Goal: Information Seeking & Learning: Learn about a topic

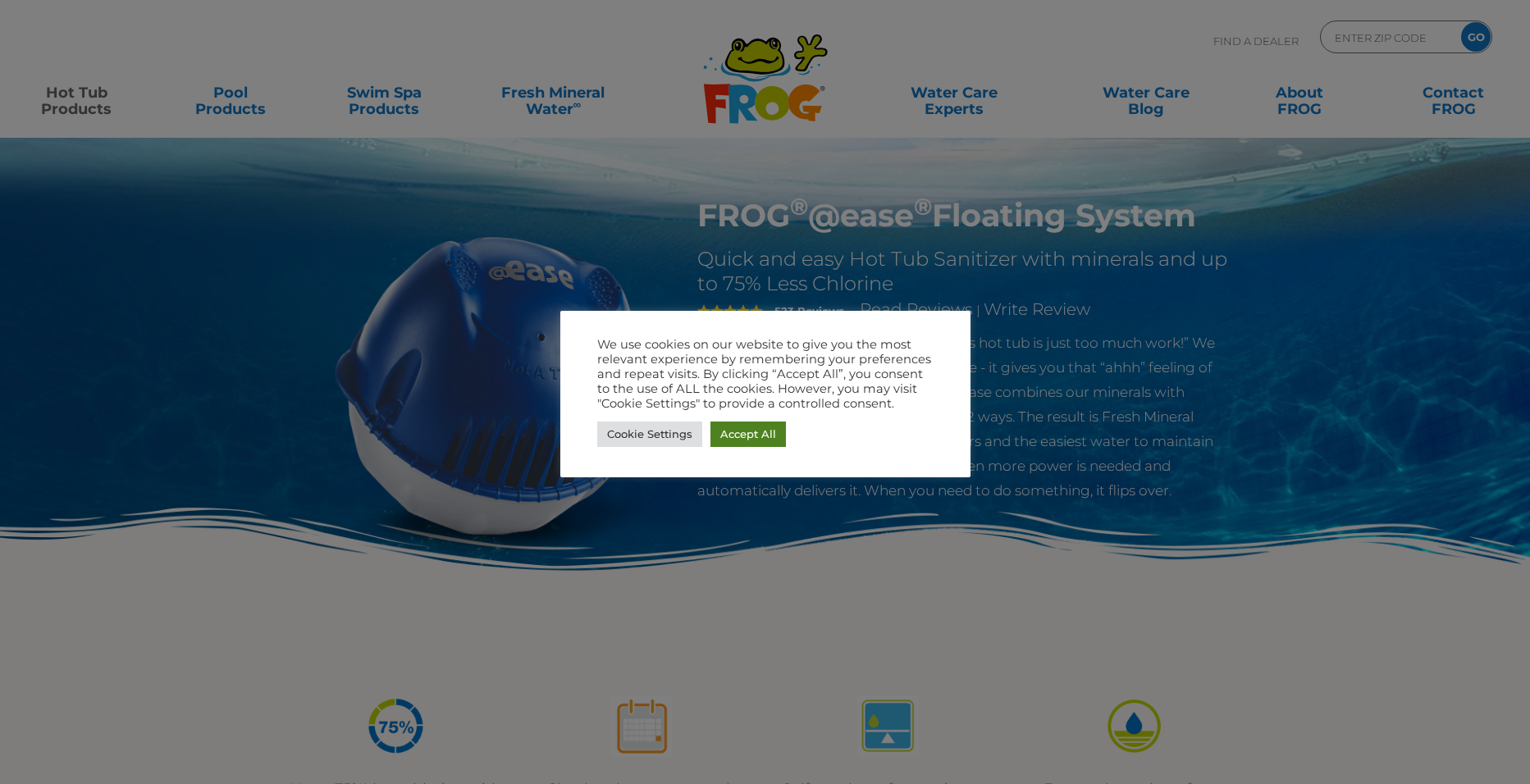
click at [735, 433] on link "Accept All" at bounding box center [748, 434] width 75 height 25
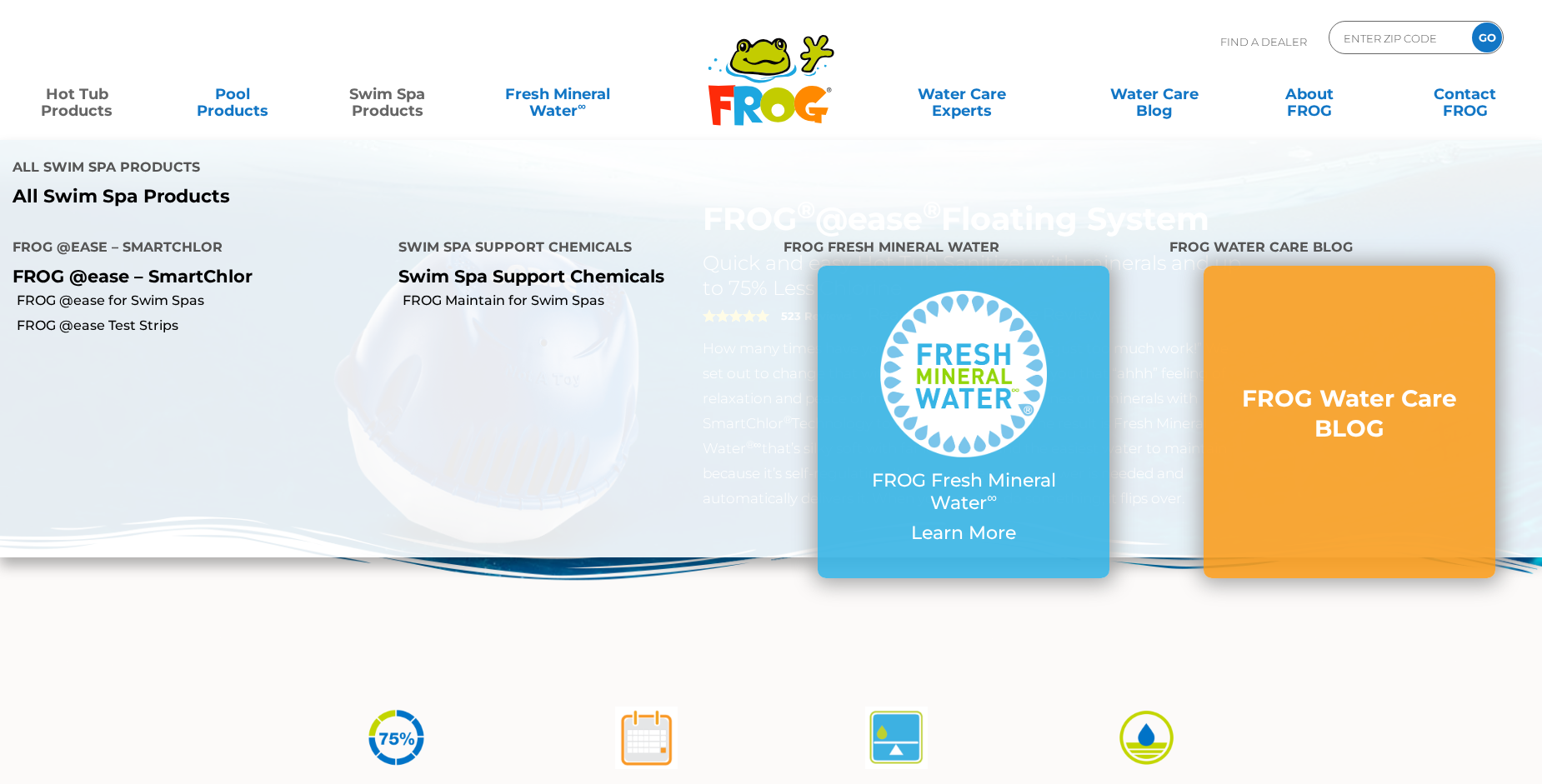
click at [380, 111] on link "Swim Spa Products" at bounding box center [387, 94] width 120 height 33
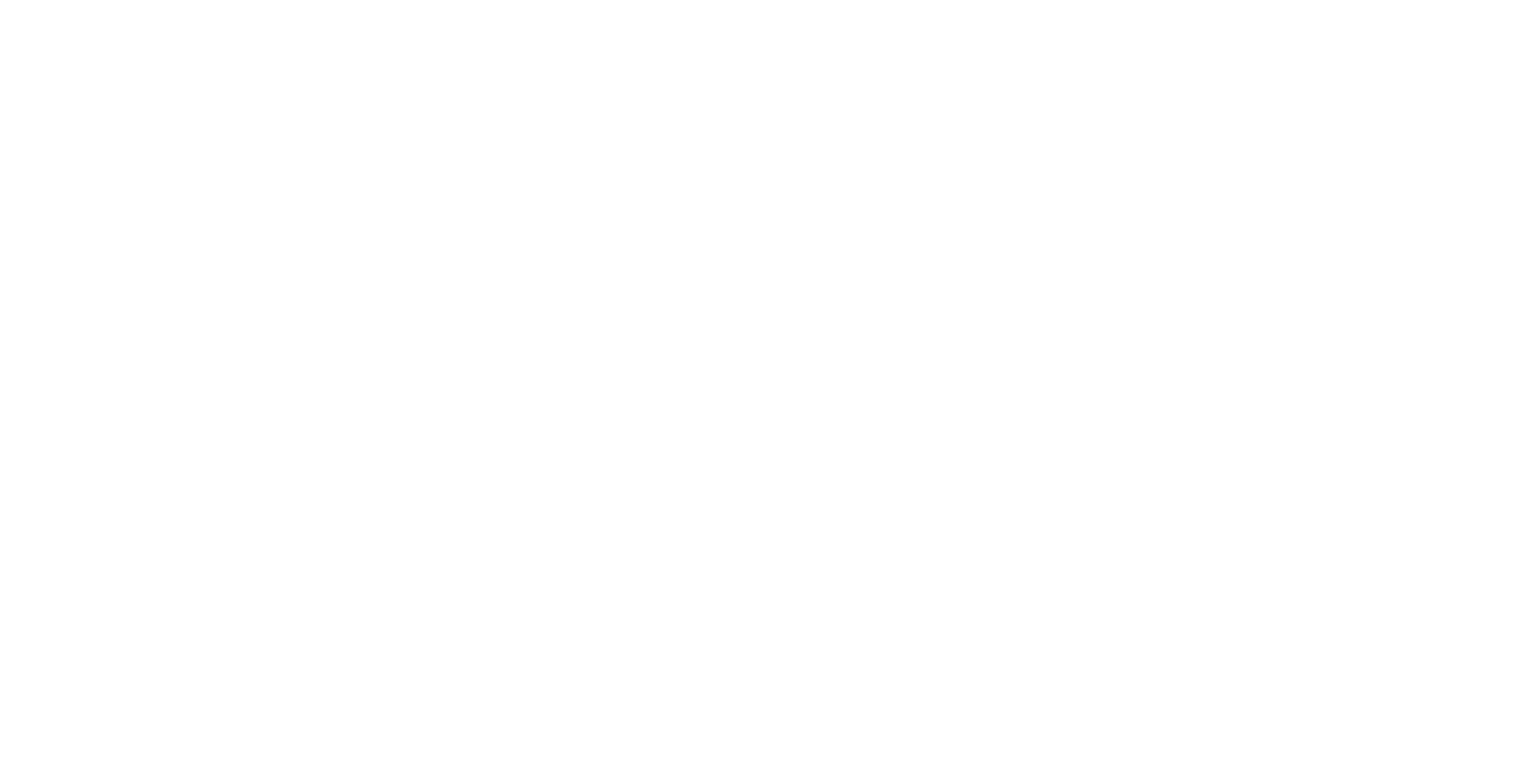
click at [0, 0] on html at bounding box center [0, 0] width 0 height 0
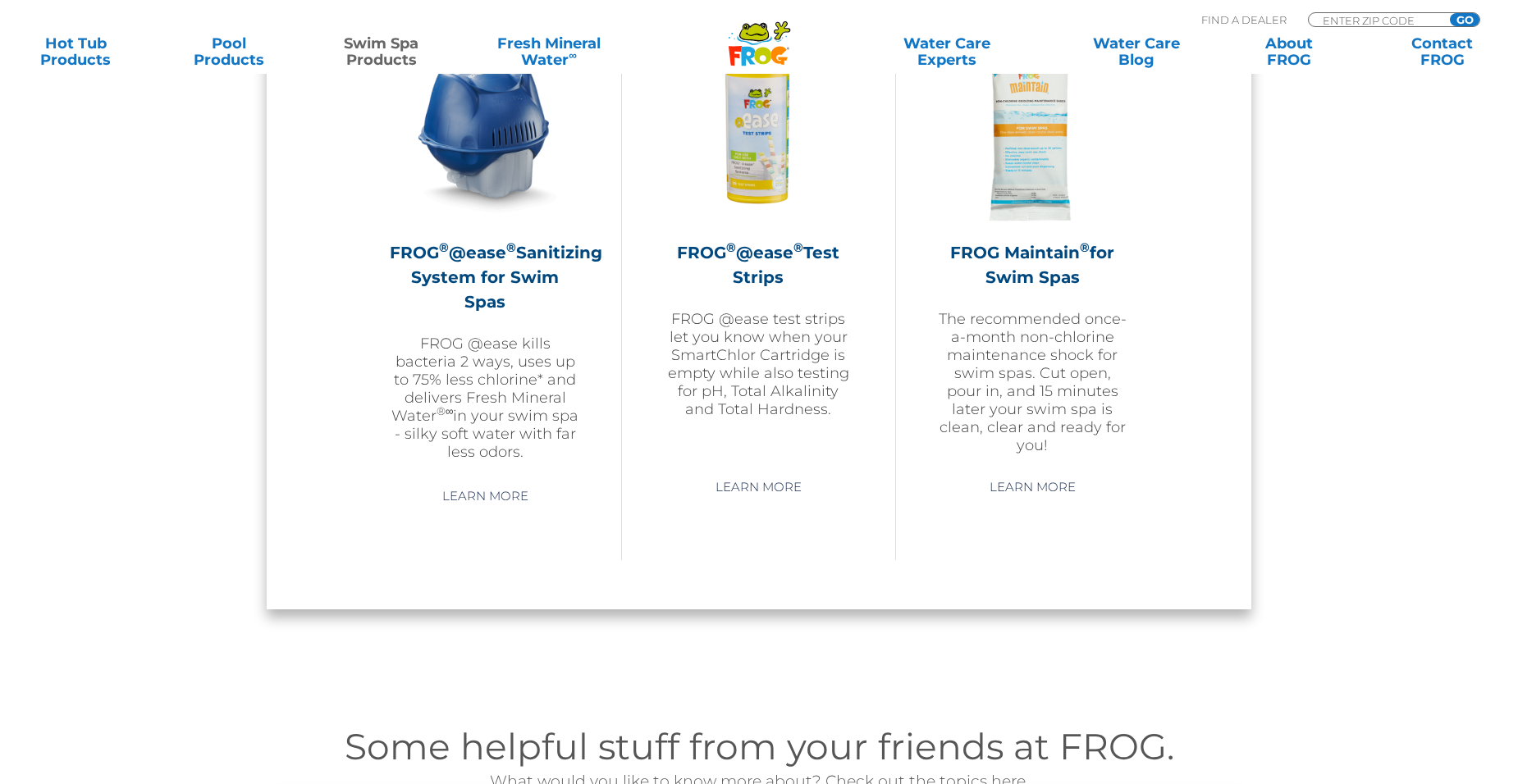
scroll to position [1558, 0]
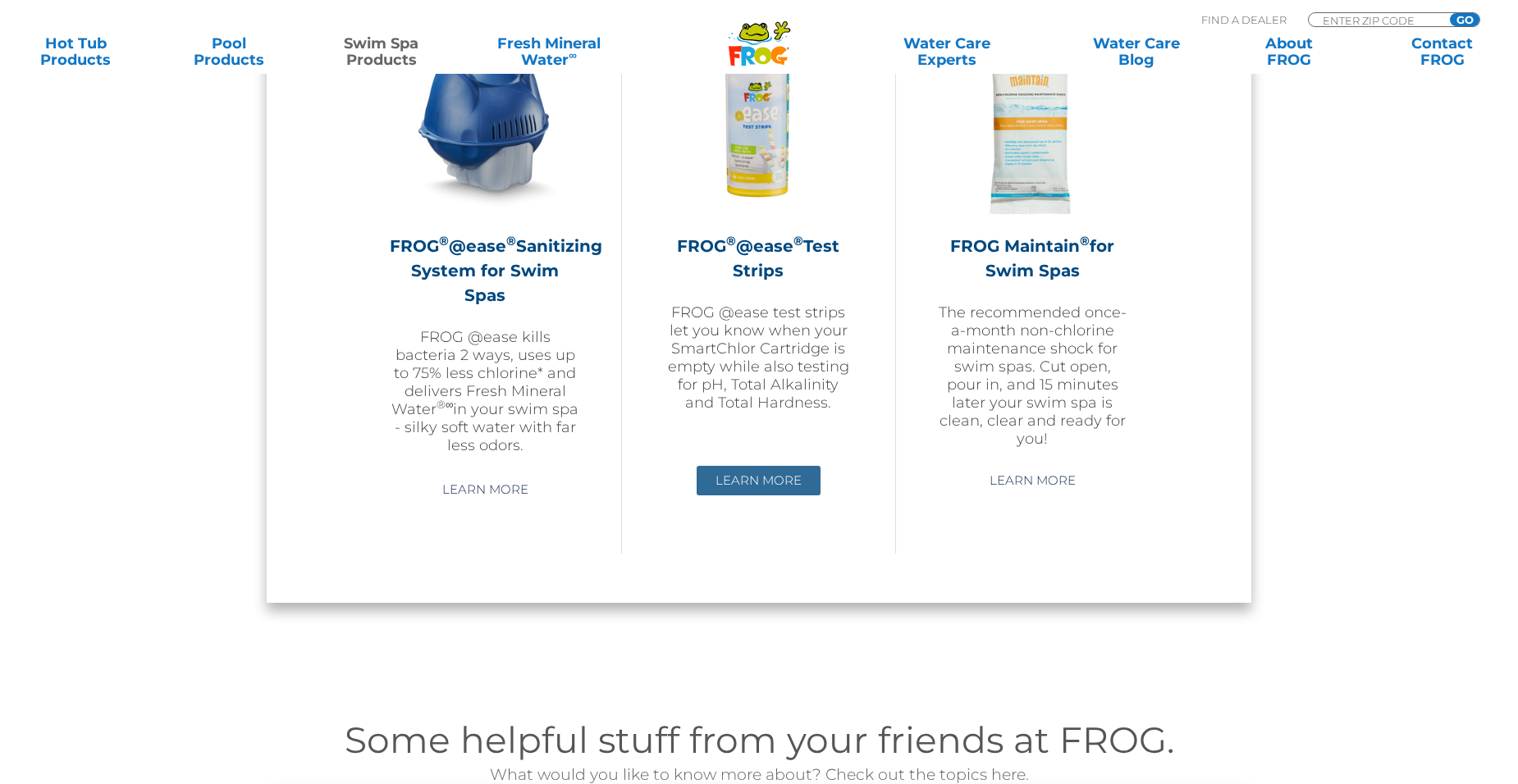
click at [735, 482] on link "Learn More" at bounding box center [758, 481] width 124 height 29
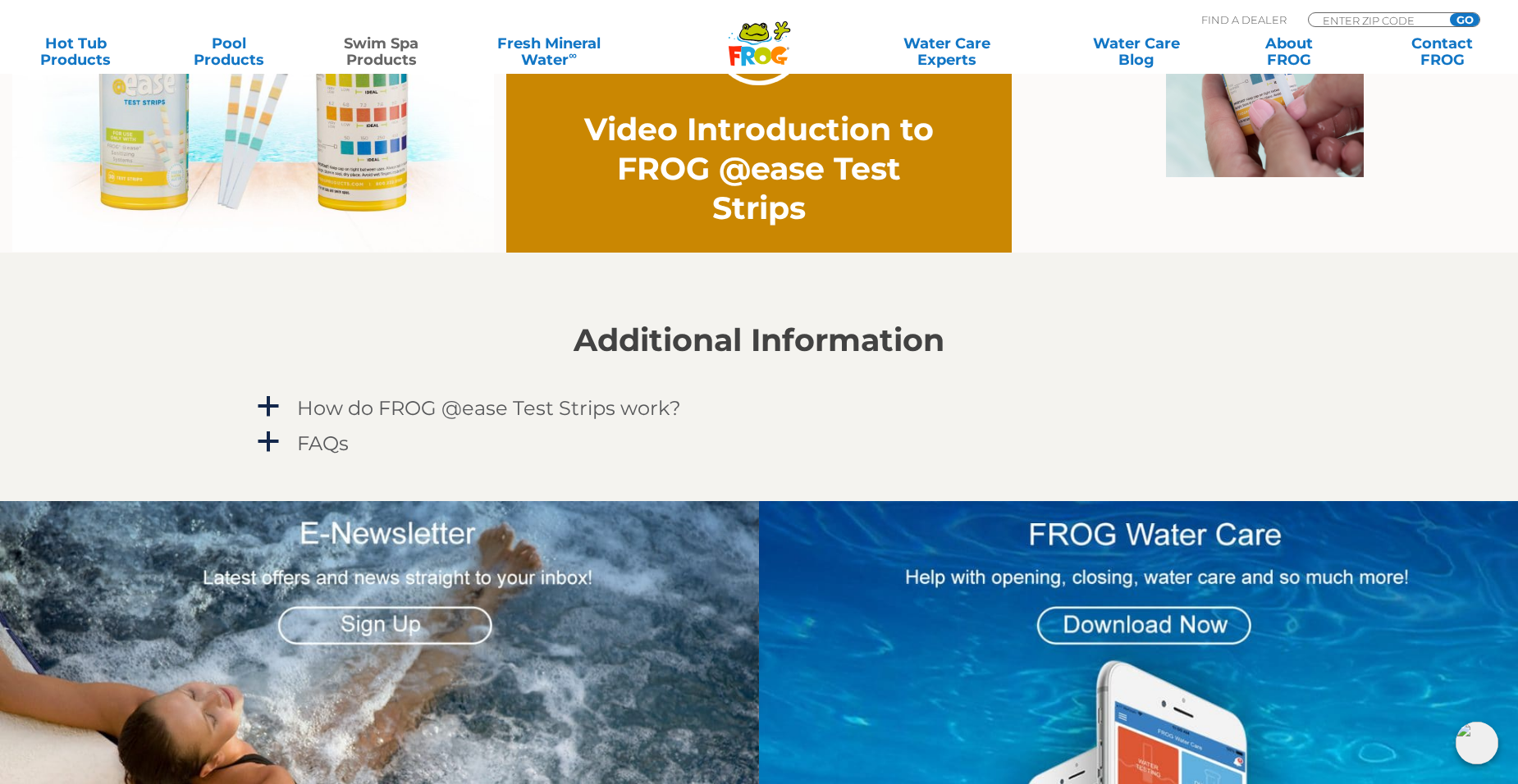
scroll to position [1477, 0]
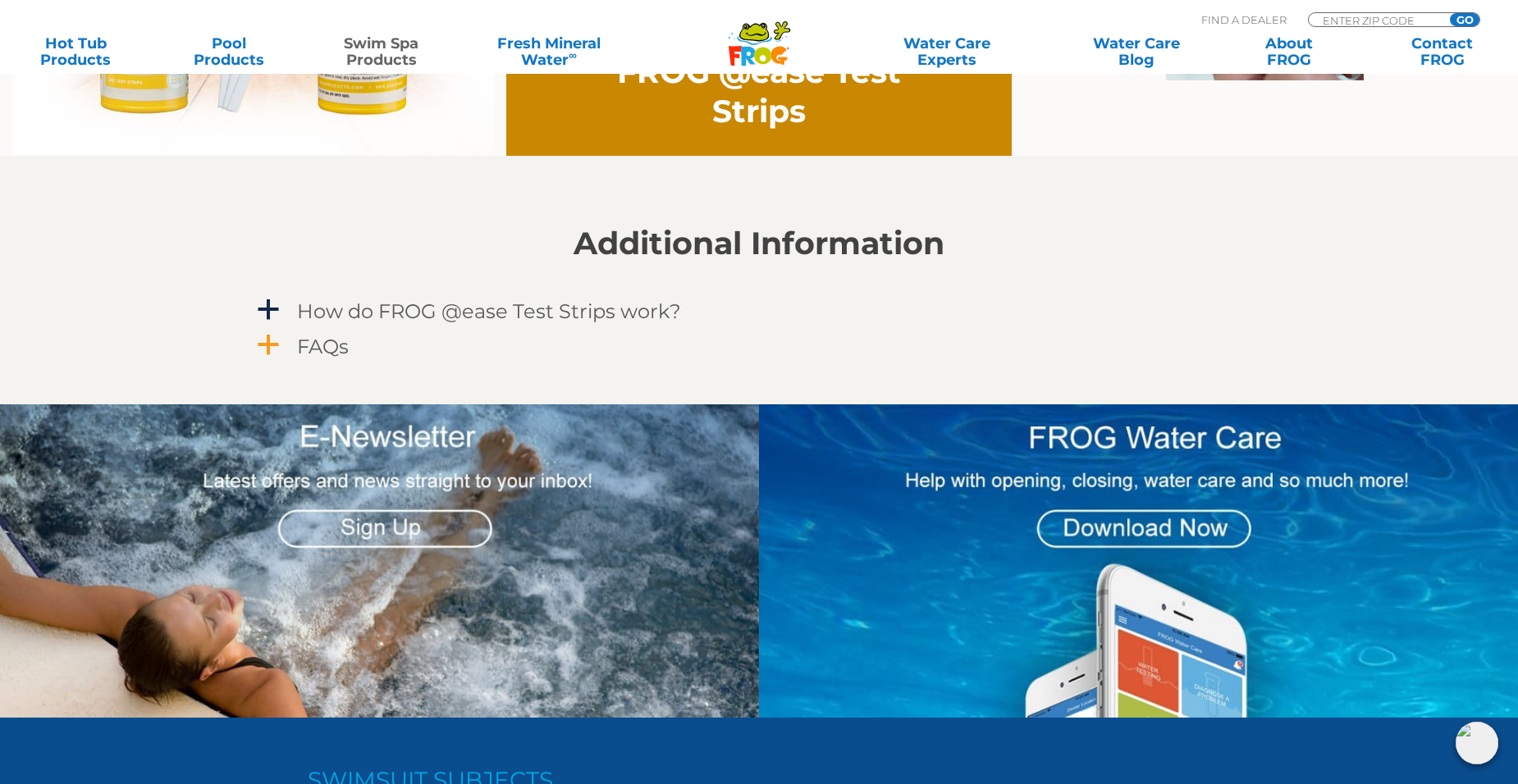
click at [264, 345] on span "a" at bounding box center [268, 345] width 24 height 24
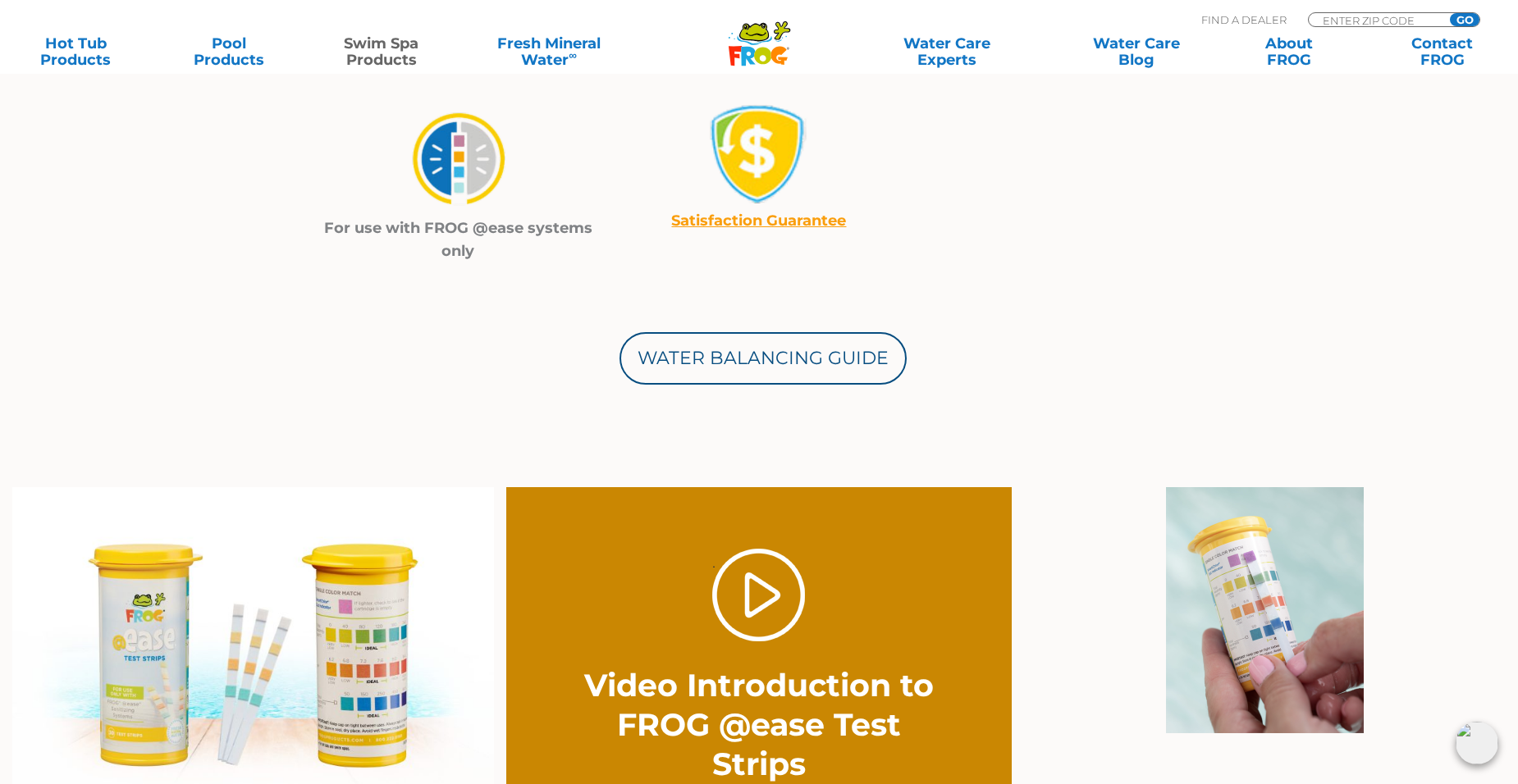
scroll to position [820, 0]
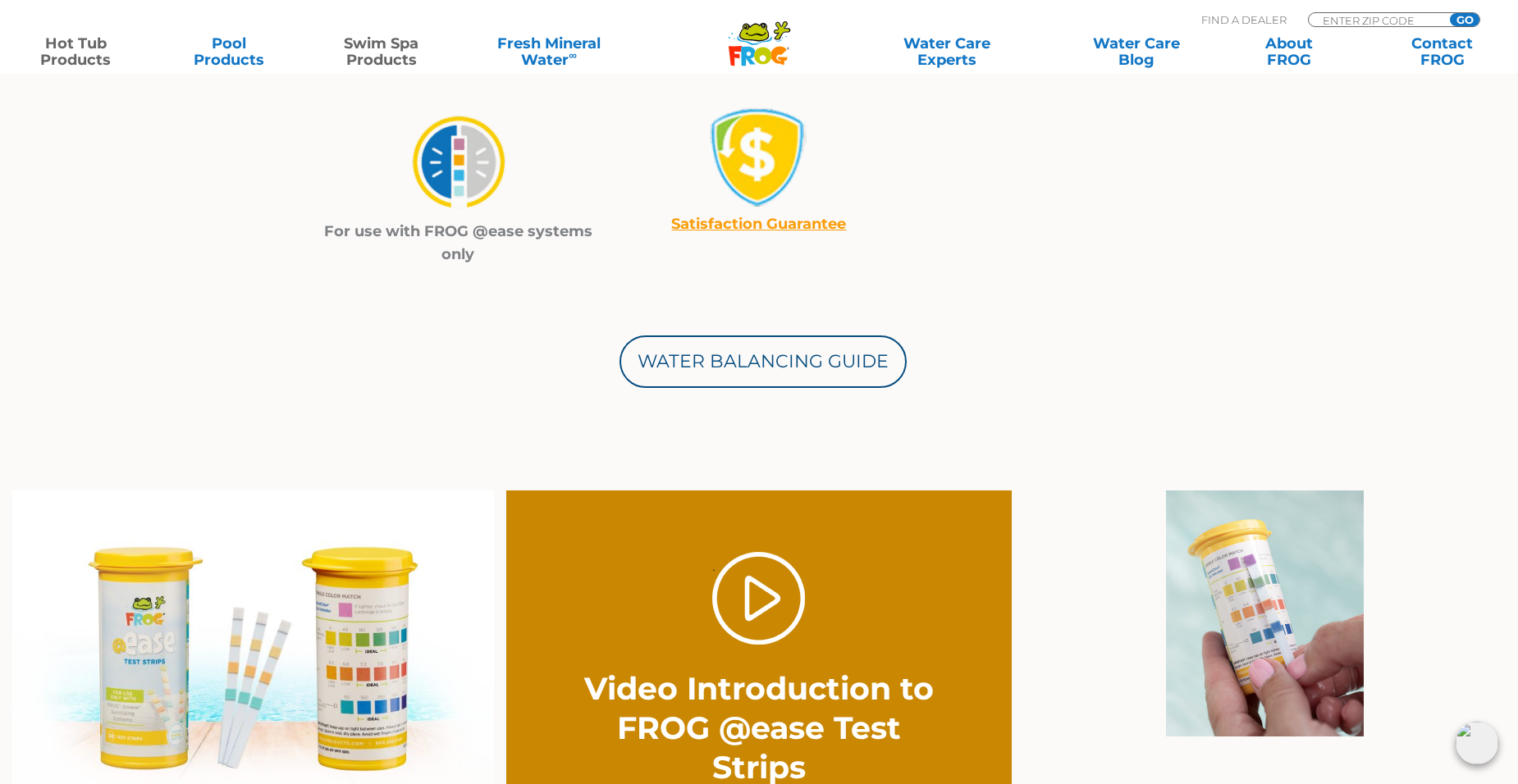
click at [80, 48] on link "Hot Tub Products" at bounding box center [75, 52] width 119 height 33
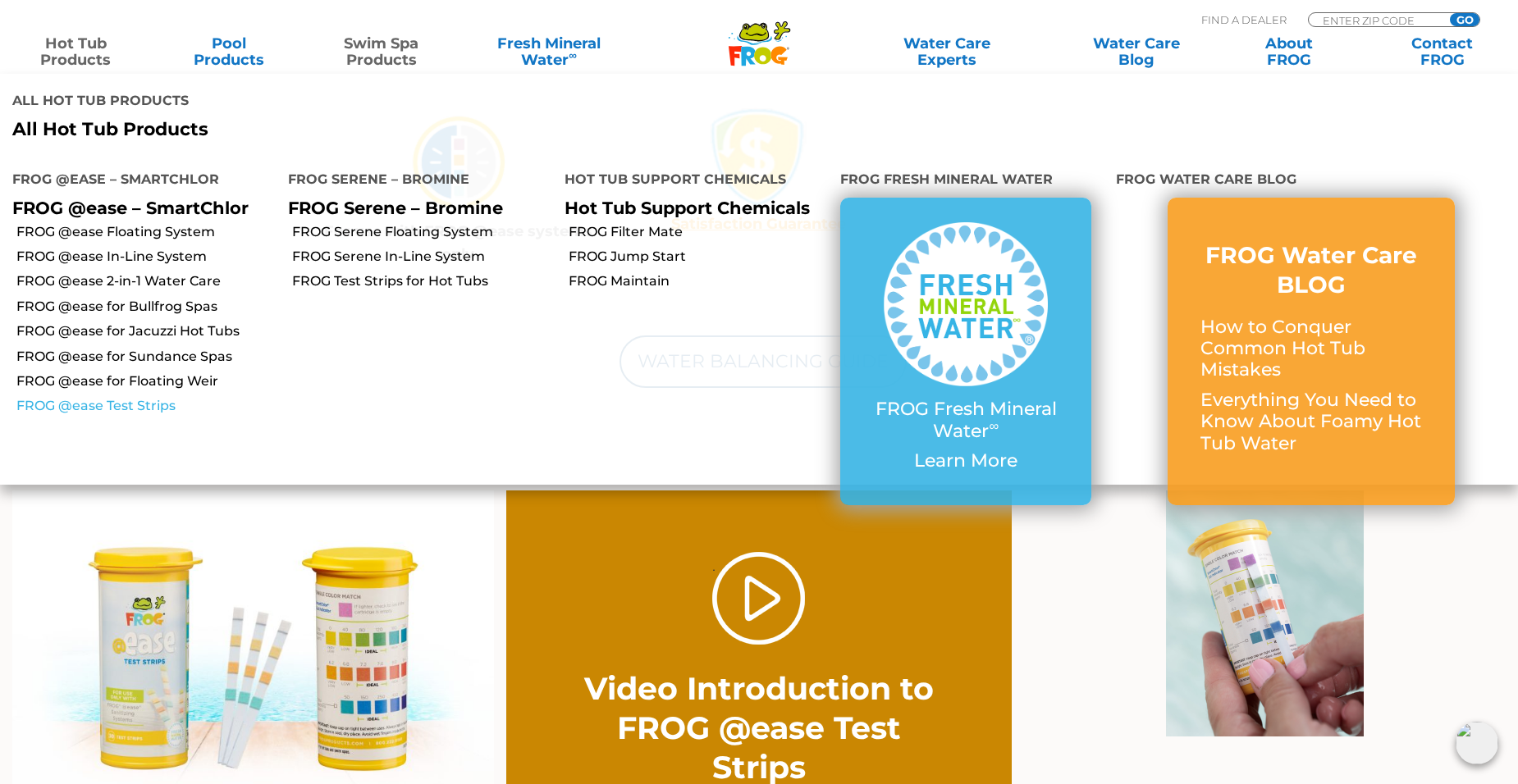
click at [121, 397] on link "FROG @ease Test Strips" at bounding box center [146, 406] width 260 height 18
